Goal: Check status

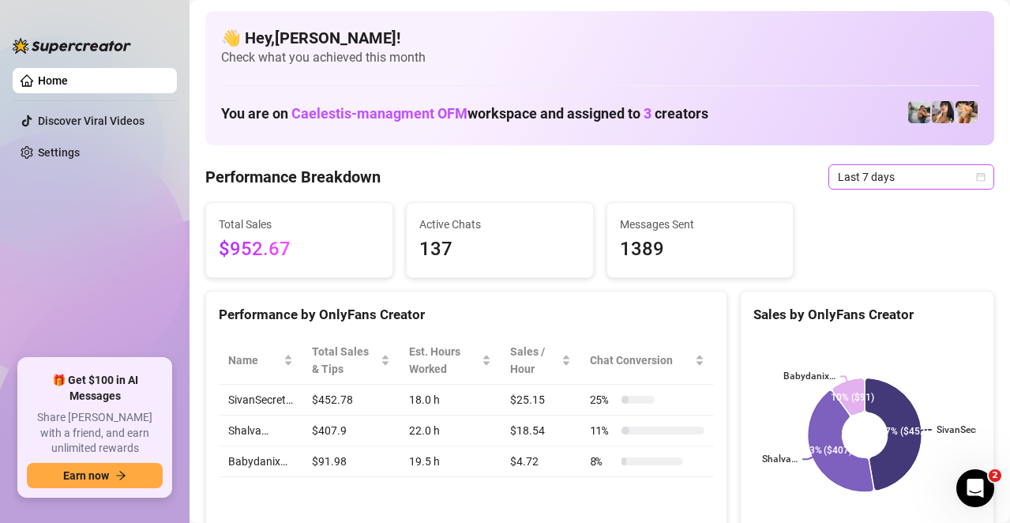
click at [879, 178] on span "Last 7 days" at bounding box center [911, 177] width 147 height 24
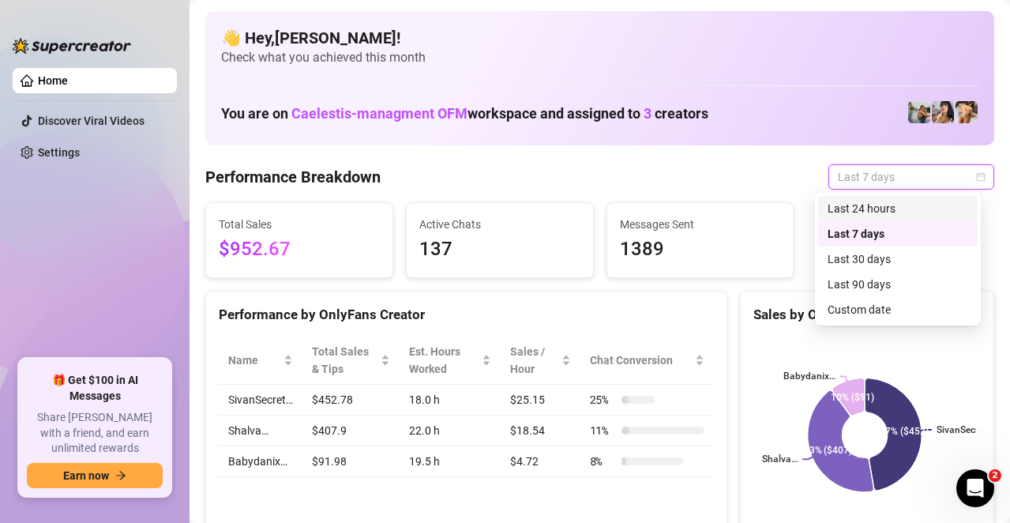
click at [865, 220] on div "Last 24 hours" at bounding box center [897, 208] width 159 height 25
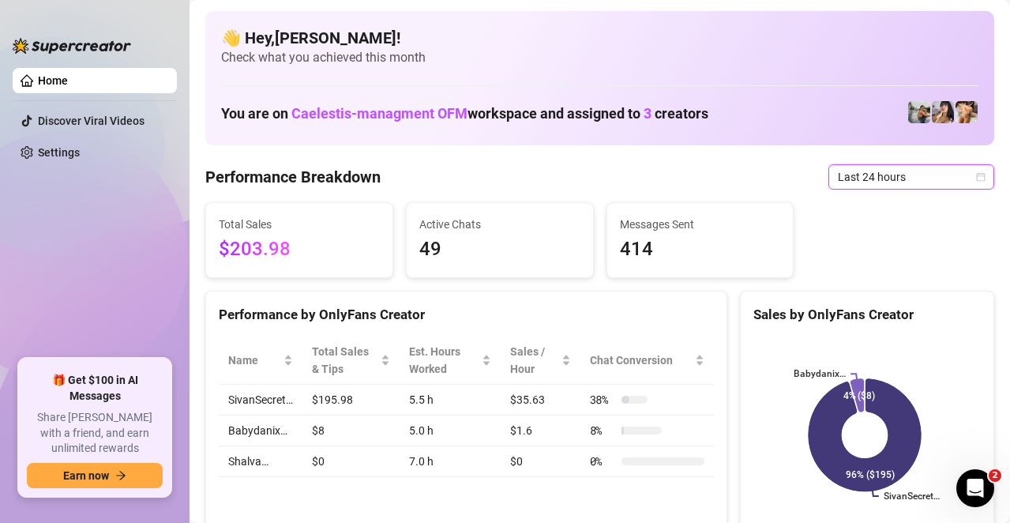
click at [914, 187] on span "Last 24 hours" at bounding box center [911, 177] width 147 height 24
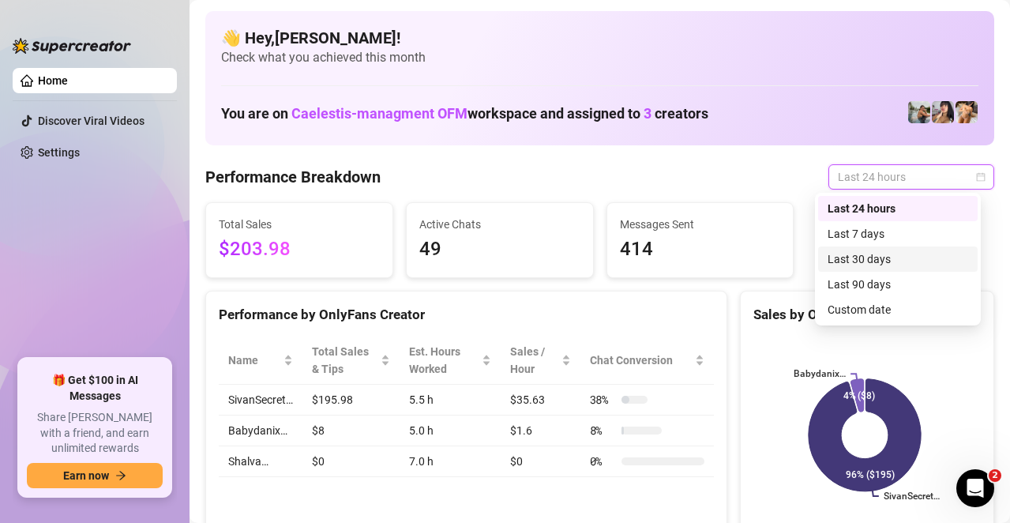
click at [854, 250] on div "Last 30 days" at bounding box center [897, 258] width 141 height 17
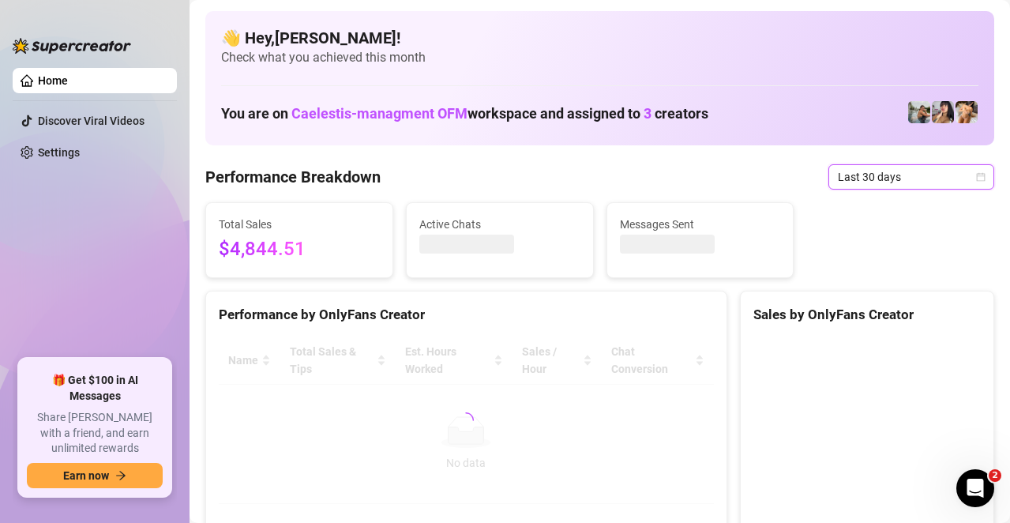
click at [838, 177] on span "Last 30 days" at bounding box center [911, 177] width 147 height 24
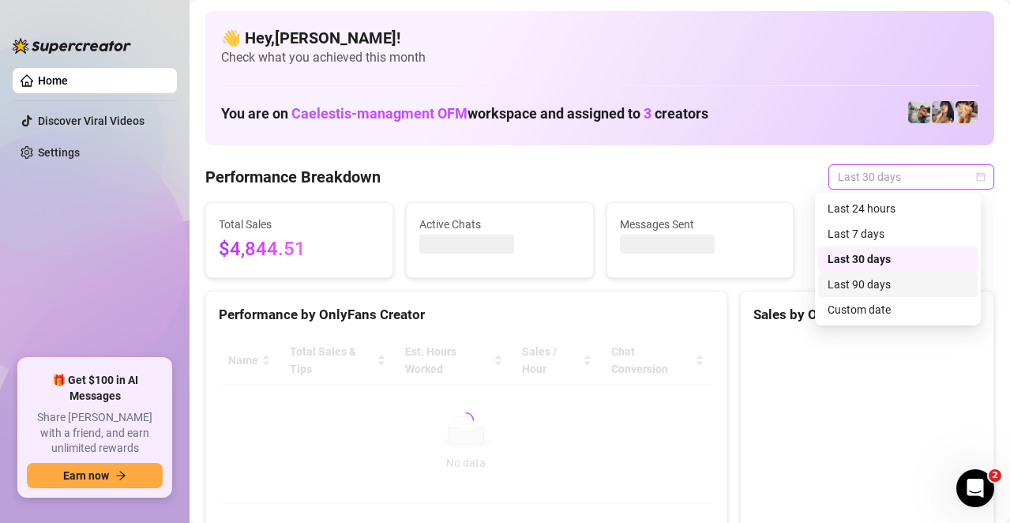
click at [861, 280] on div "Last 90 days" at bounding box center [897, 284] width 141 height 17
